Goal: Task Accomplishment & Management: Use online tool/utility

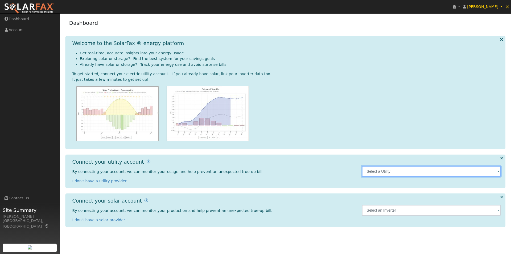
click at [442, 172] on input "text" at bounding box center [431, 171] width 139 height 11
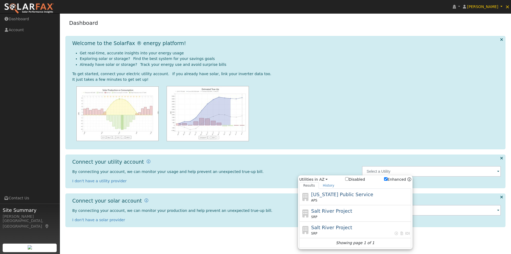
click at [388, 179] on input "Enhanced" at bounding box center [385, 178] width 3 height 3
checkbox input "false"
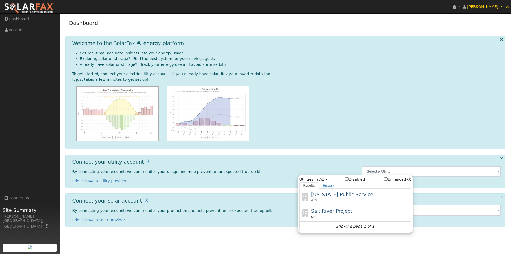
click at [319, 165] on div "Connect your utility account By connecting your account, we can monitor your us…" at bounding box center [214, 171] width 290 height 25
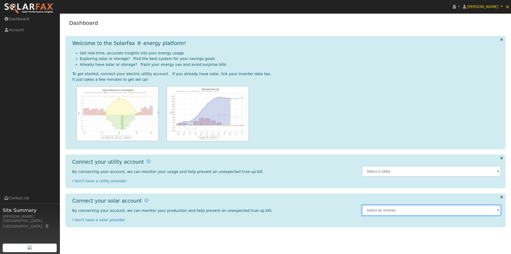
click at [399, 211] on input "text" at bounding box center [431, 210] width 139 height 11
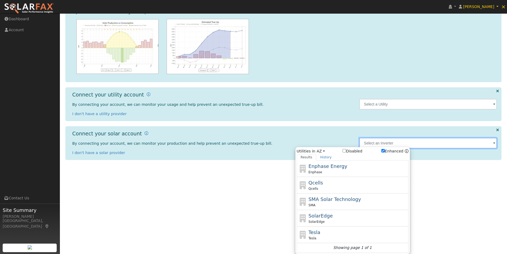
scroll to position [67, 0]
click at [385, 150] on input "Enhanced" at bounding box center [383, 150] width 3 height 3
checkbox input "false"
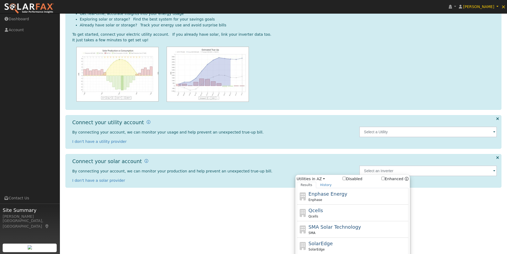
scroll to position [0, 0]
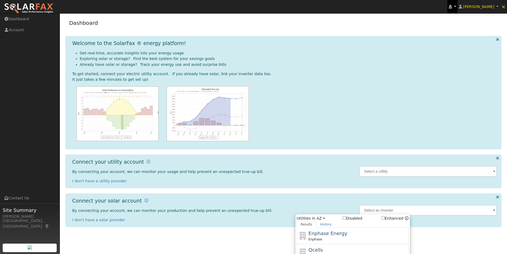
click at [458, 6] on link at bounding box center [453, 6] width 10 height 13
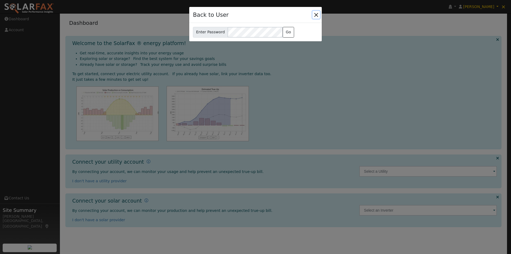
click at [315, 15] on button "Close" at bounding box center [316, 14] width 7 height 7
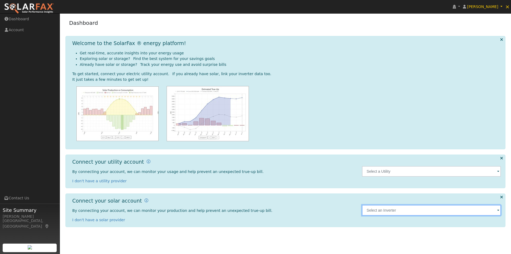
click at [401, 207] on input "text" at bounding box center [431, 210] width 139 height 11
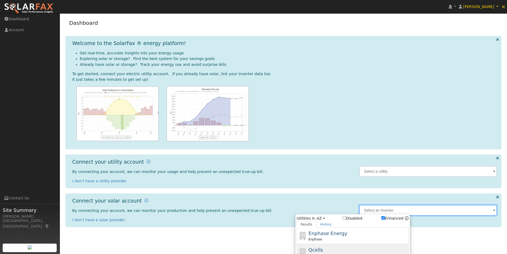
scroll to position [67, 0]
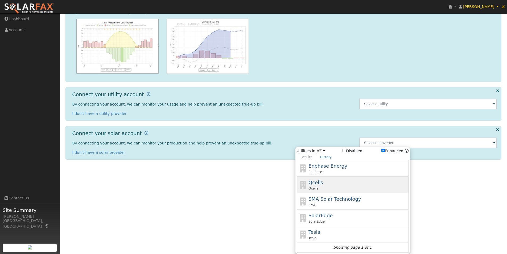
click at [315, 182] on span "Qcells" at bounding box center [316, 182] width 15 height 6
type input "Qcells"
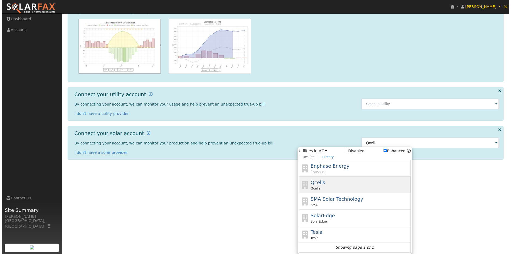
scroll to position [0, 0]
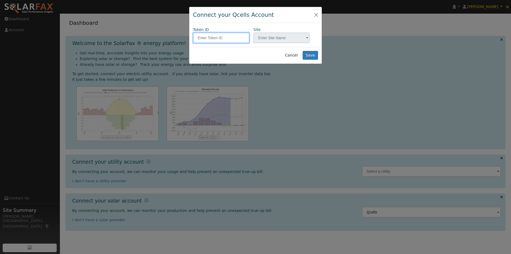
click at [223, 38] on input "text" at bounding box center [221, 37] width 56 height 11
click at [297, 55] on button "Cancel" at bounding box center [291, 55] width 19 height 9
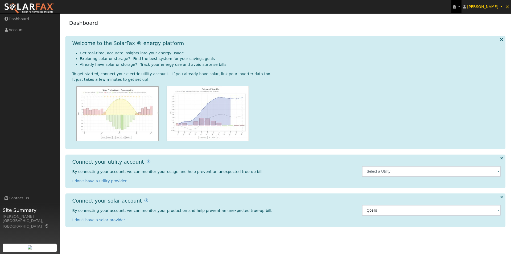
click at [462, 4] on link at bounding box center [457, 6] width 10 height 13
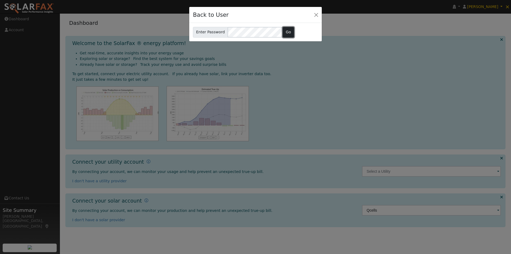
click at [283, 33] on button "Go" at bounding box center [288, 32] width 11 height 11
